Goal: Navigation & Orientation: Find specific page/section

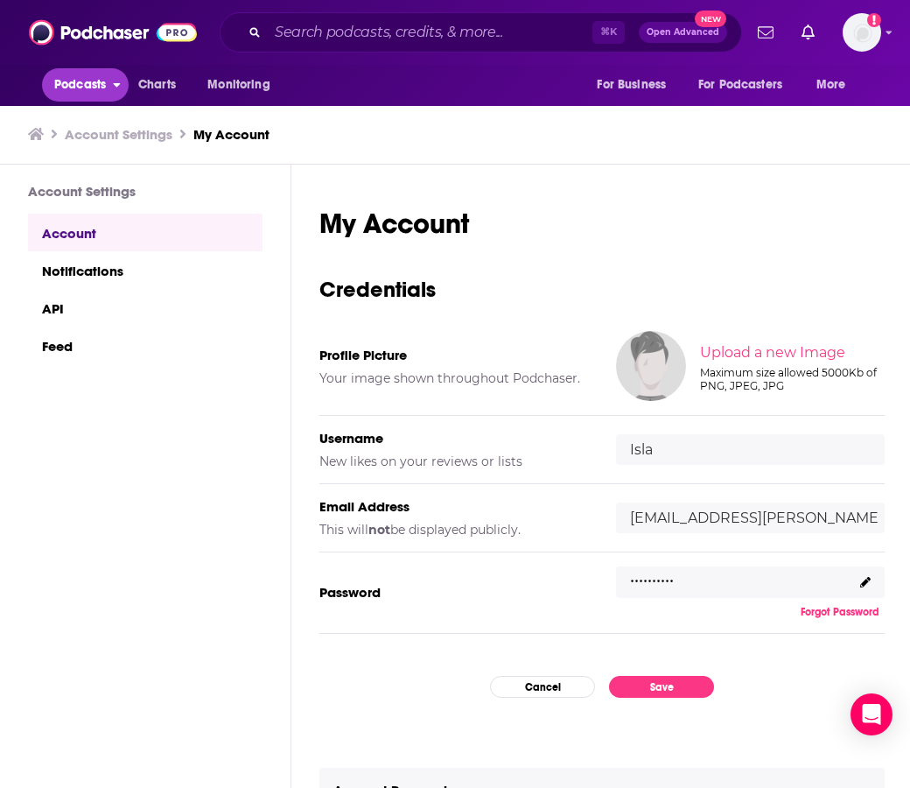
click at [96, 91] on span "Podcasts" at bounding box center [80, 85] width 52 height 25
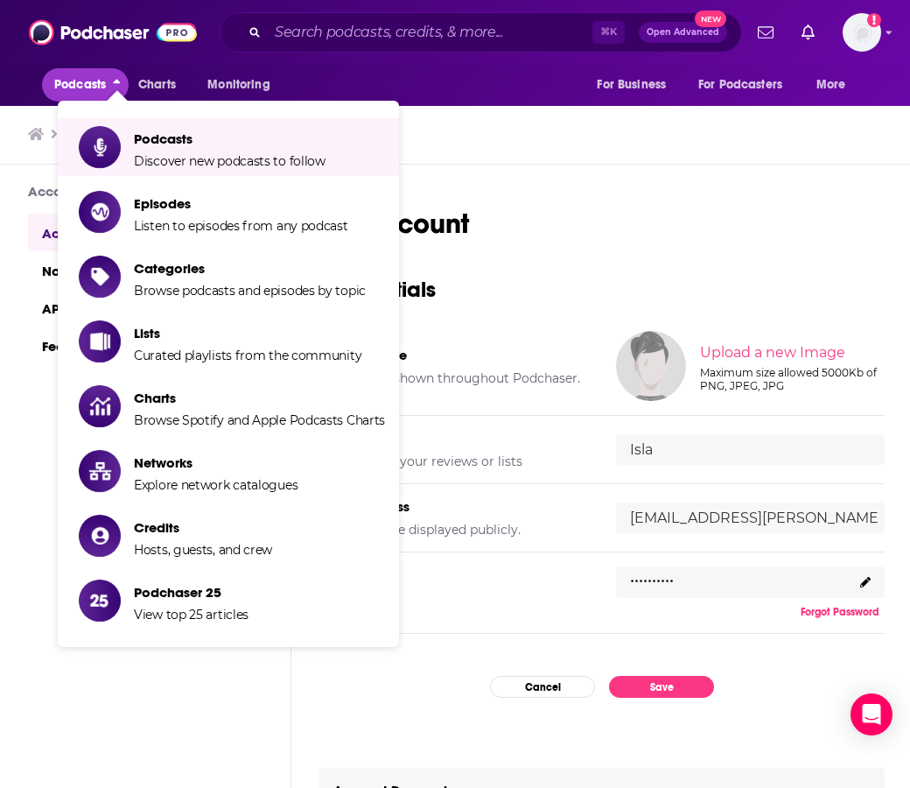
drag, startPoint x: 173, startPoint y: 267, endPoint x: 168, endPoint y: 293, distance: 26.8
click at [168, 293] on span "Categories Browse podcasts and episodes by topic" at bounding box center [250, 277] width 232 height 44
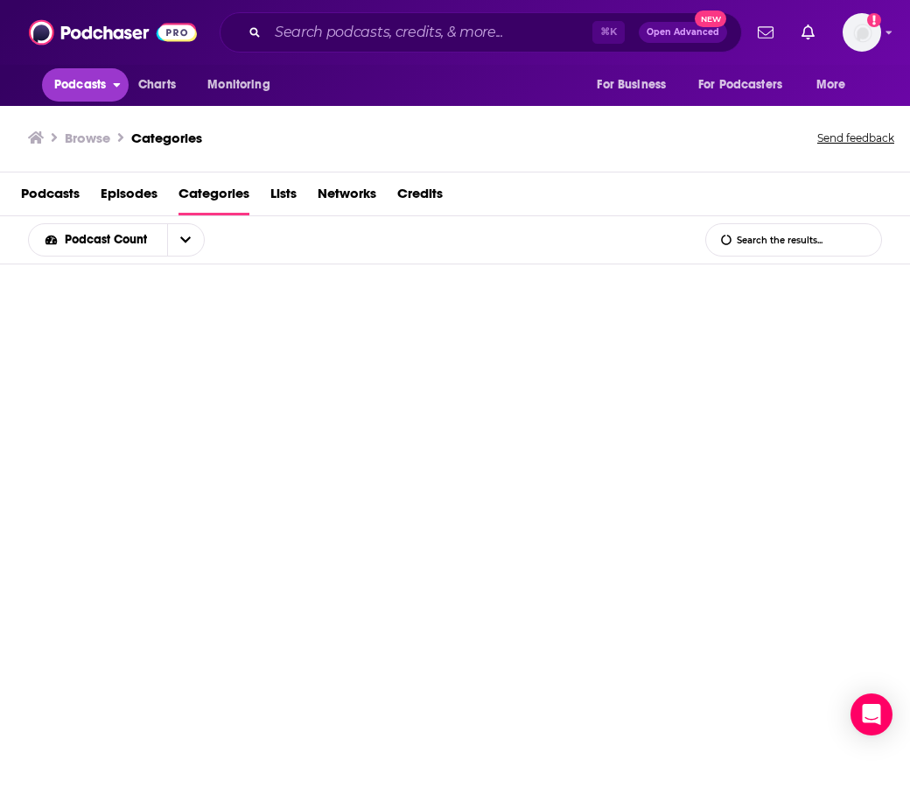
click at [105, 88] on span "Podcasts" at bounding box center [80, 85] width 52 height 25
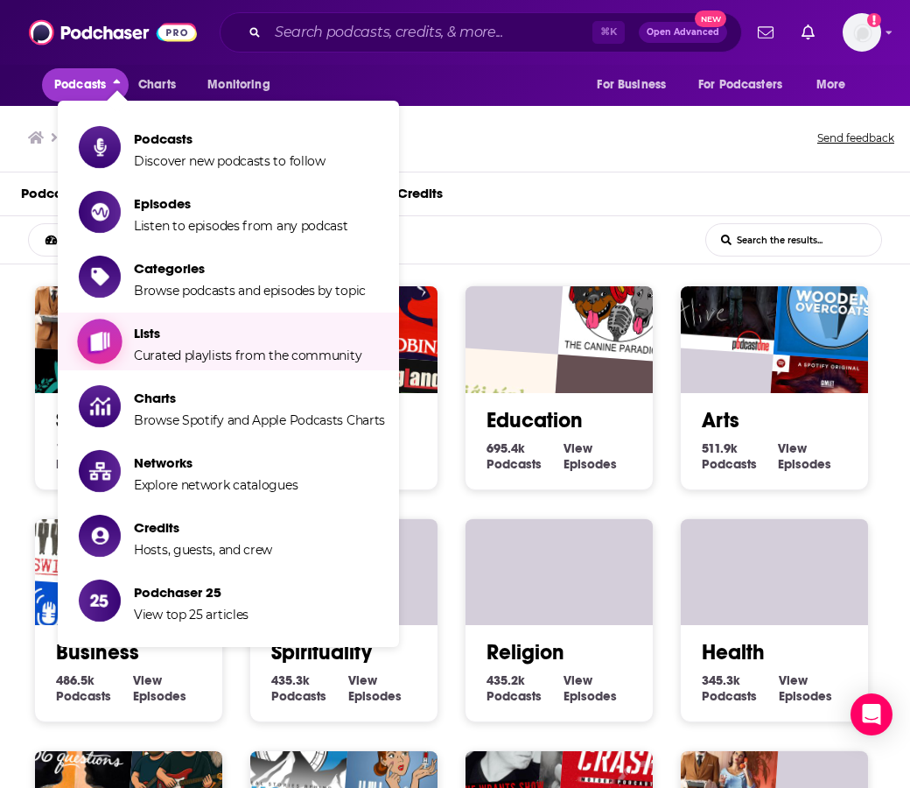
click at [174, 331] on span "Lists" at bounding box center [248, 333] width 228 height 17
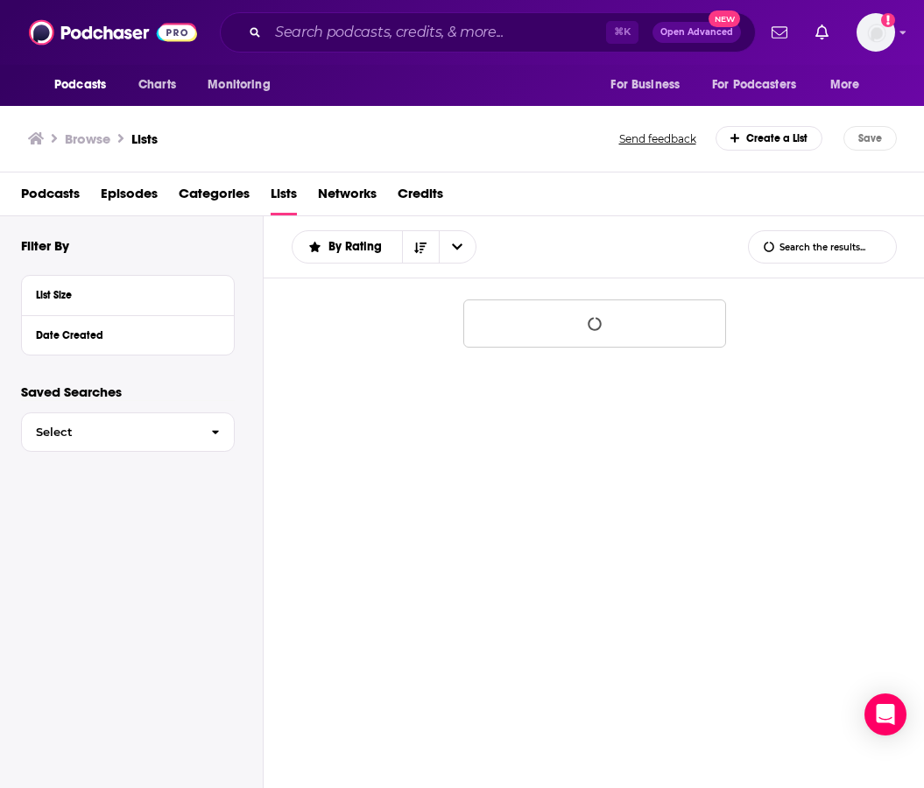
click at [907, 38] on div "Podcasts Charts Monitoring ⌘ K Open Advanced New For Business For Podcasters Mo…" at bounding box center [462, 32] width 924 height 65
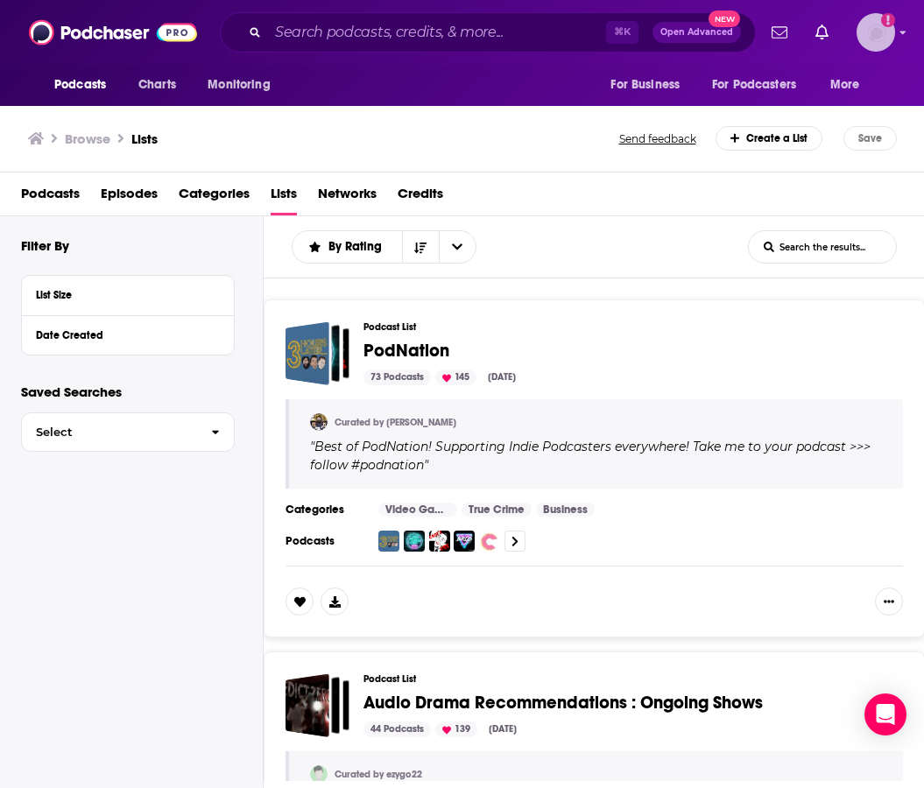
click at [900, 37] on icon "Show profile menu" at bounding box center [902, 32] width 7 height 11
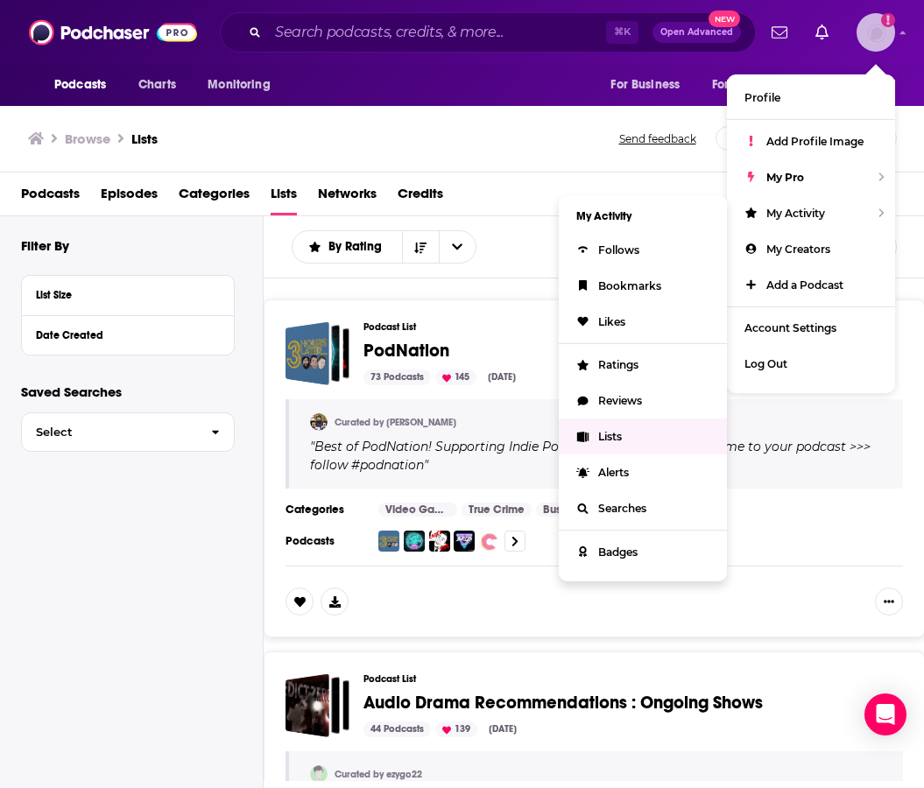
click at [622, 433] on span "Lists" at bounding box center [610, 436] width 24 height 13
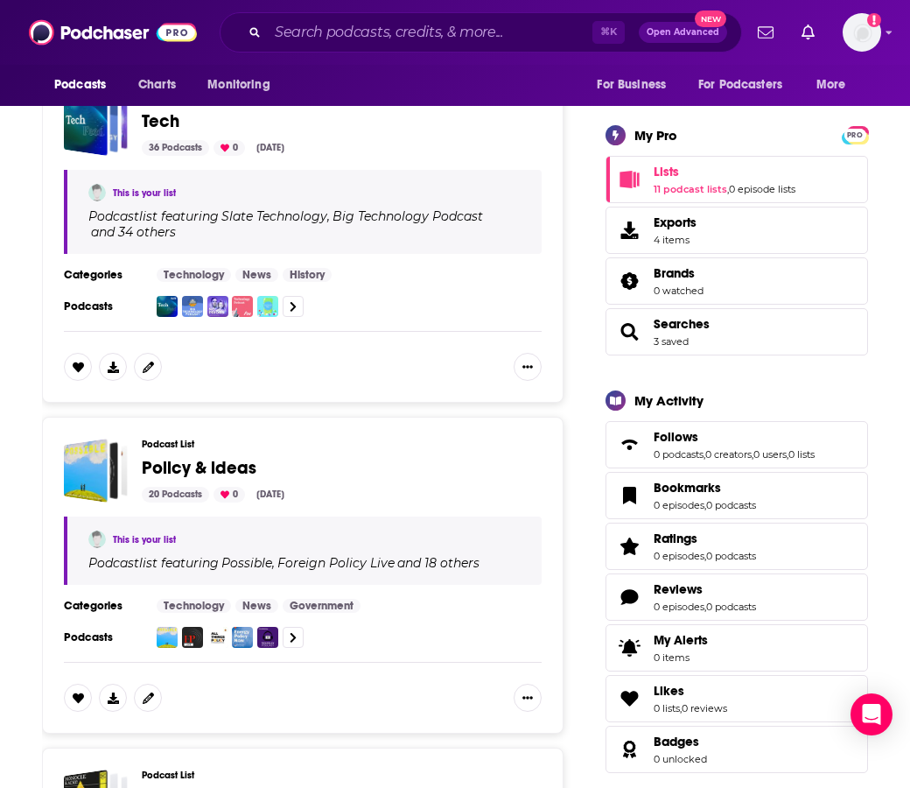
scroll to position [425, 0]
